Goal: Find specific page/section: Find specific page/section

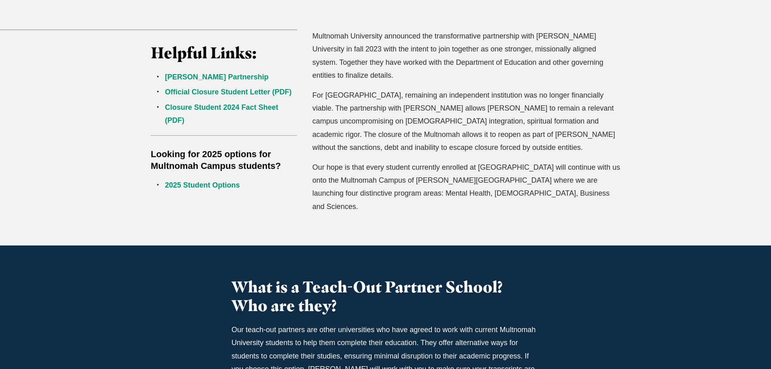
scroll to position [324, 0]
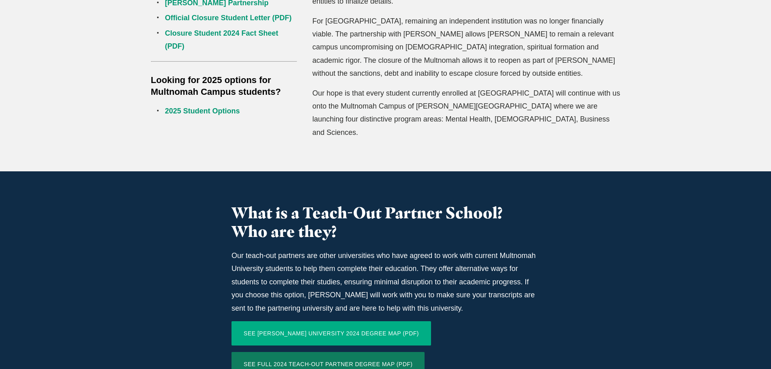
click at [283, 321] on link "SEE [PERSON_NAME] UNIVERSITY 2024 DEGREE MAP (PDF)" at bounding box center [332, 333] width 200 height 24
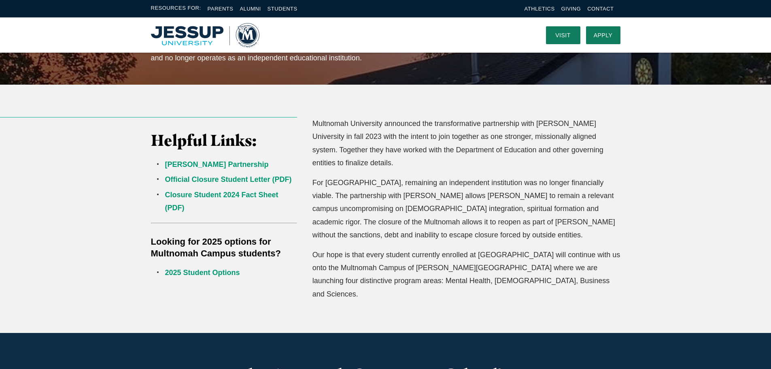
scroll to position [162, 0]
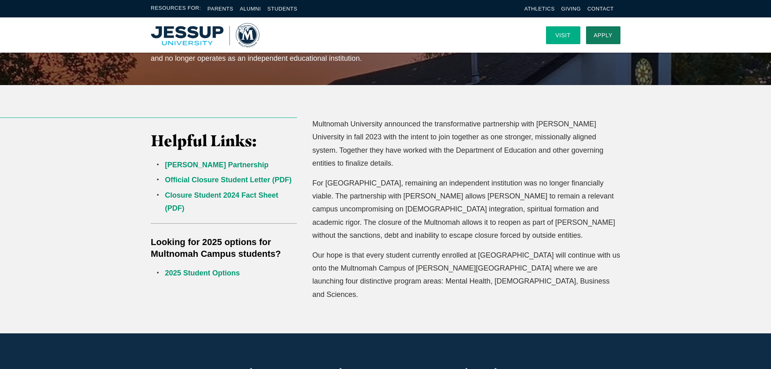
click at [564, 35] on link "Visit" at bounding box center [563, 35] width 34 height 18
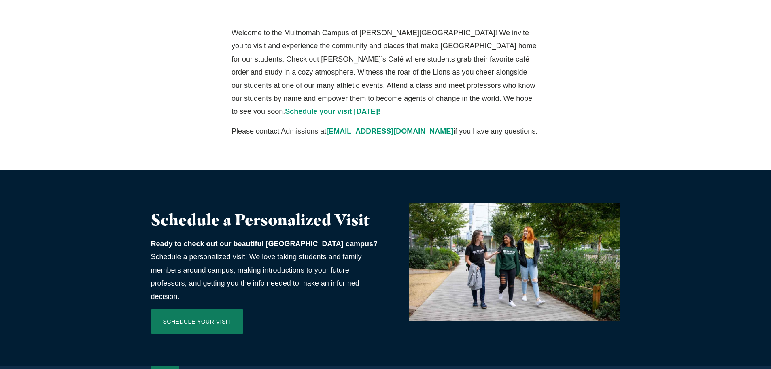
scroll to position [202, 0]
